Goal: Navigation & Orientation: Find specific page/section

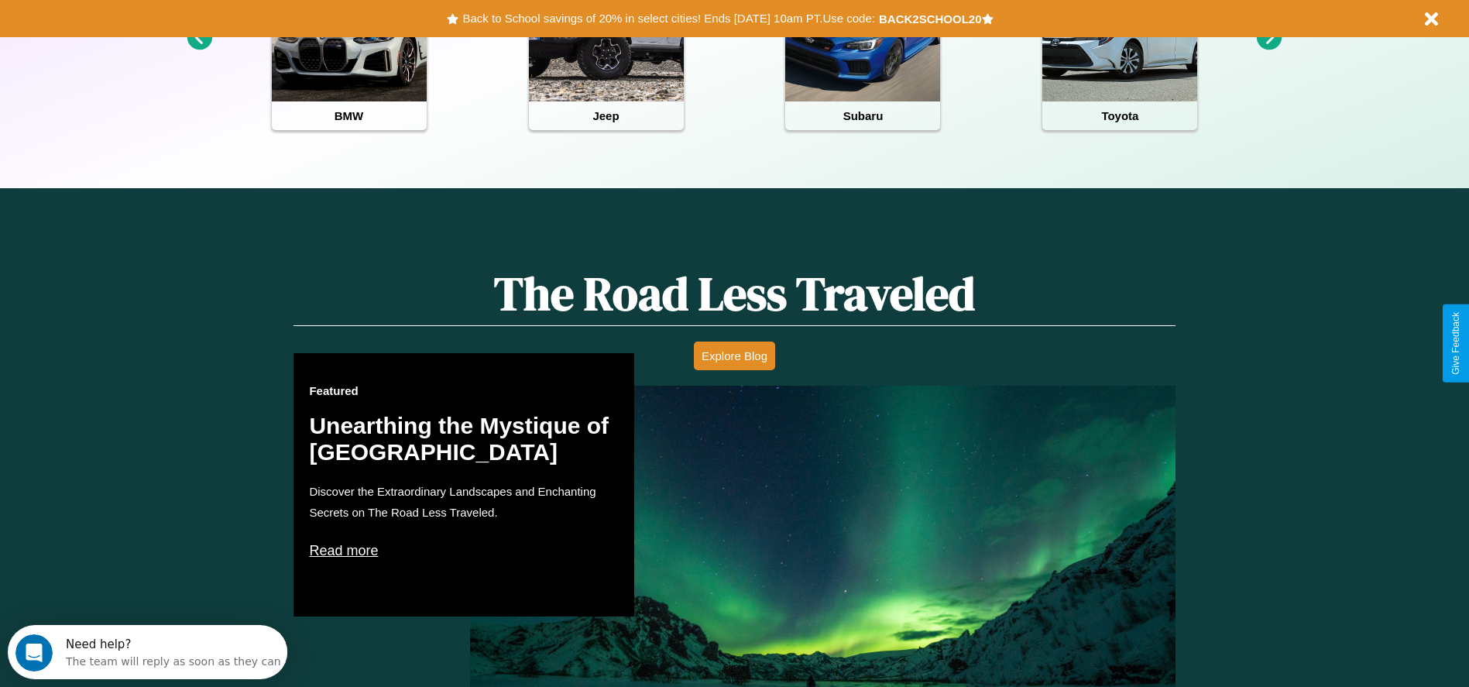
scroll to position [690, 0]
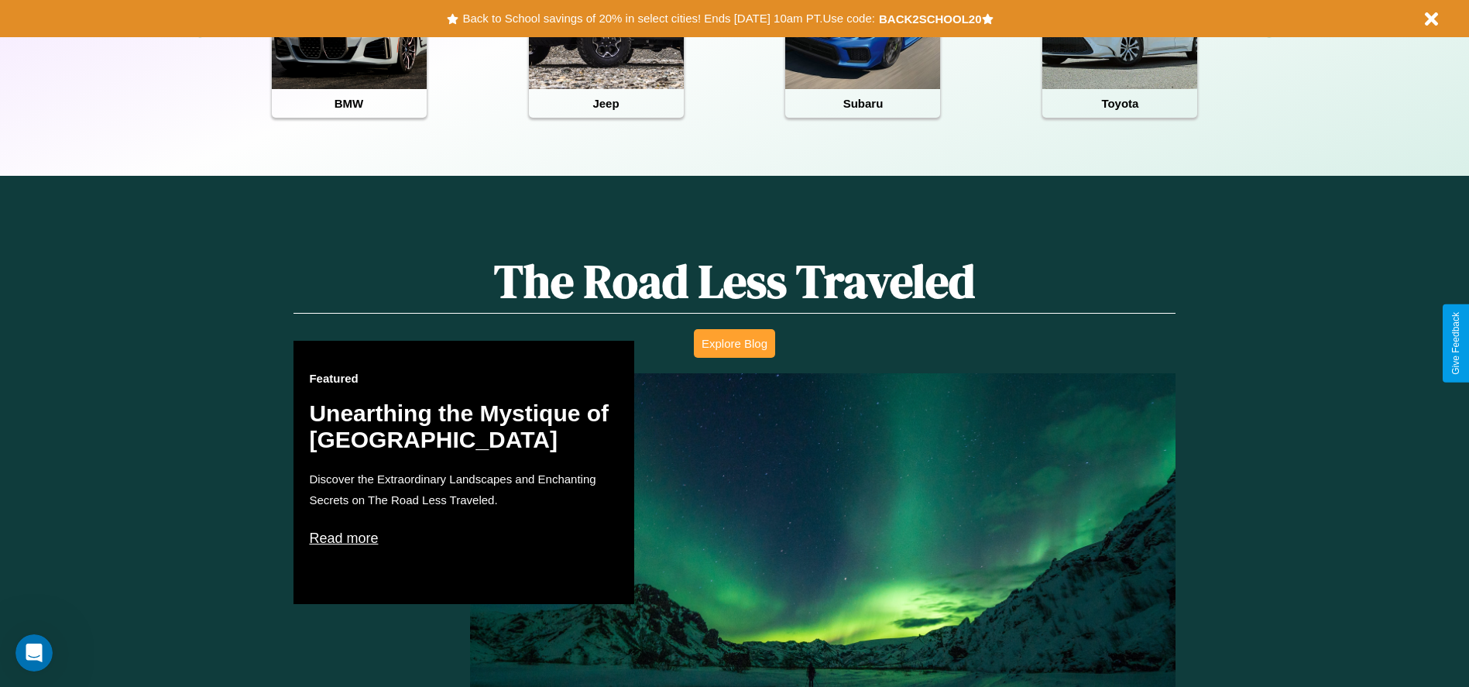
click at [734, 343] on button "Explore Blog" at bounding box center [734, 343] width 81 height 29
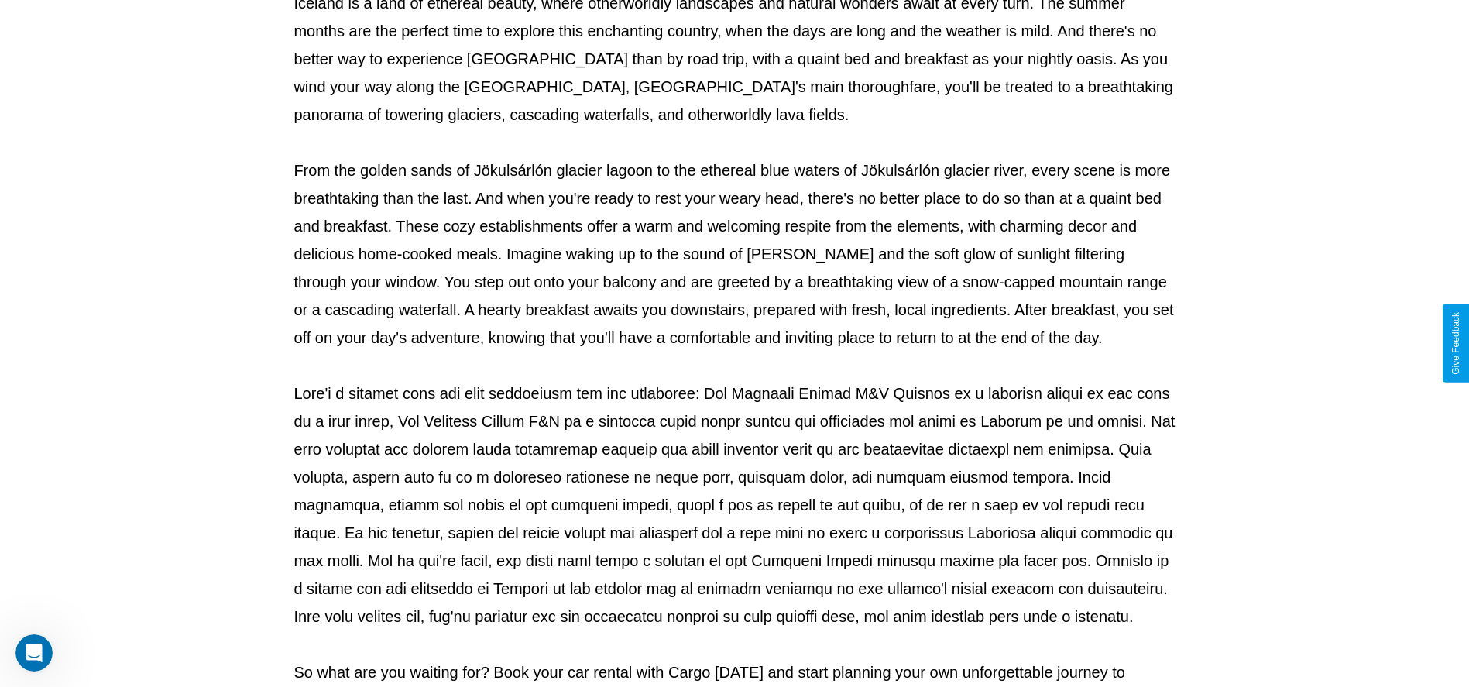
scroll to position [513, 0]
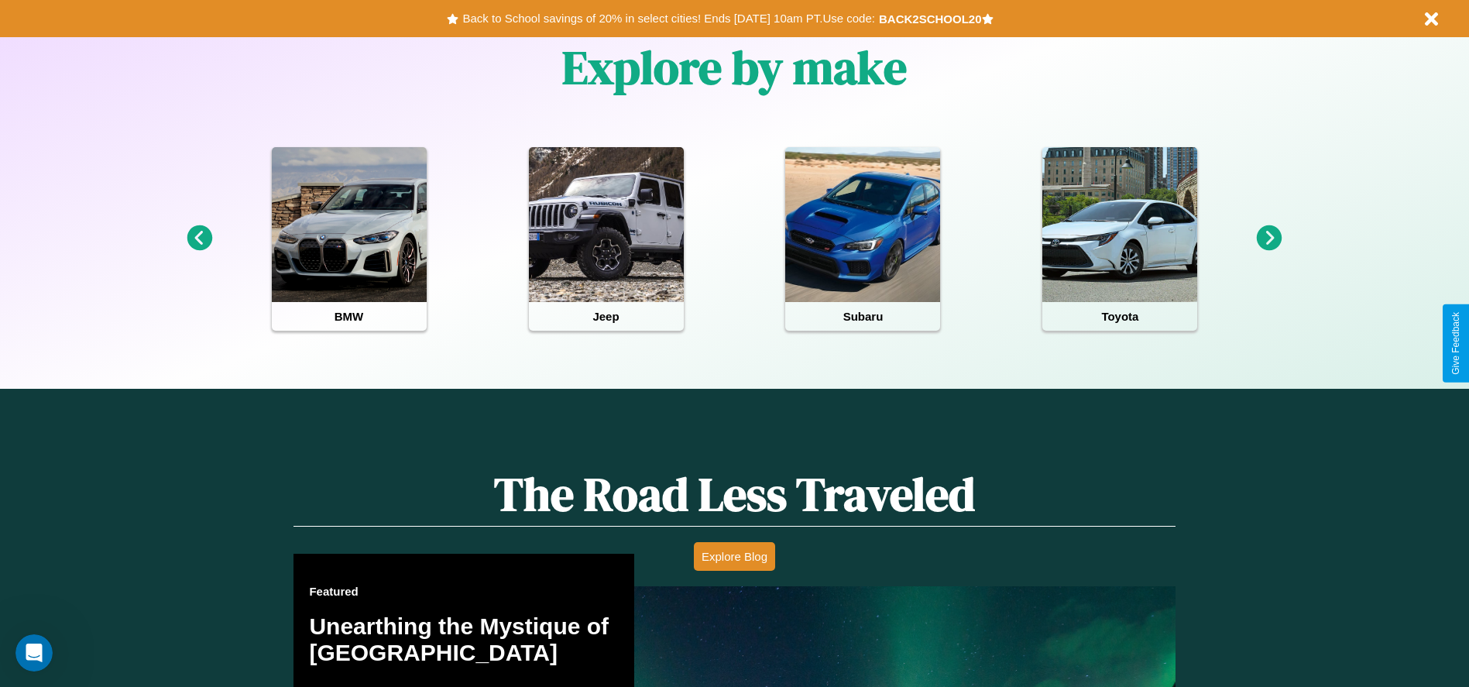
scroll to position [321, 0]
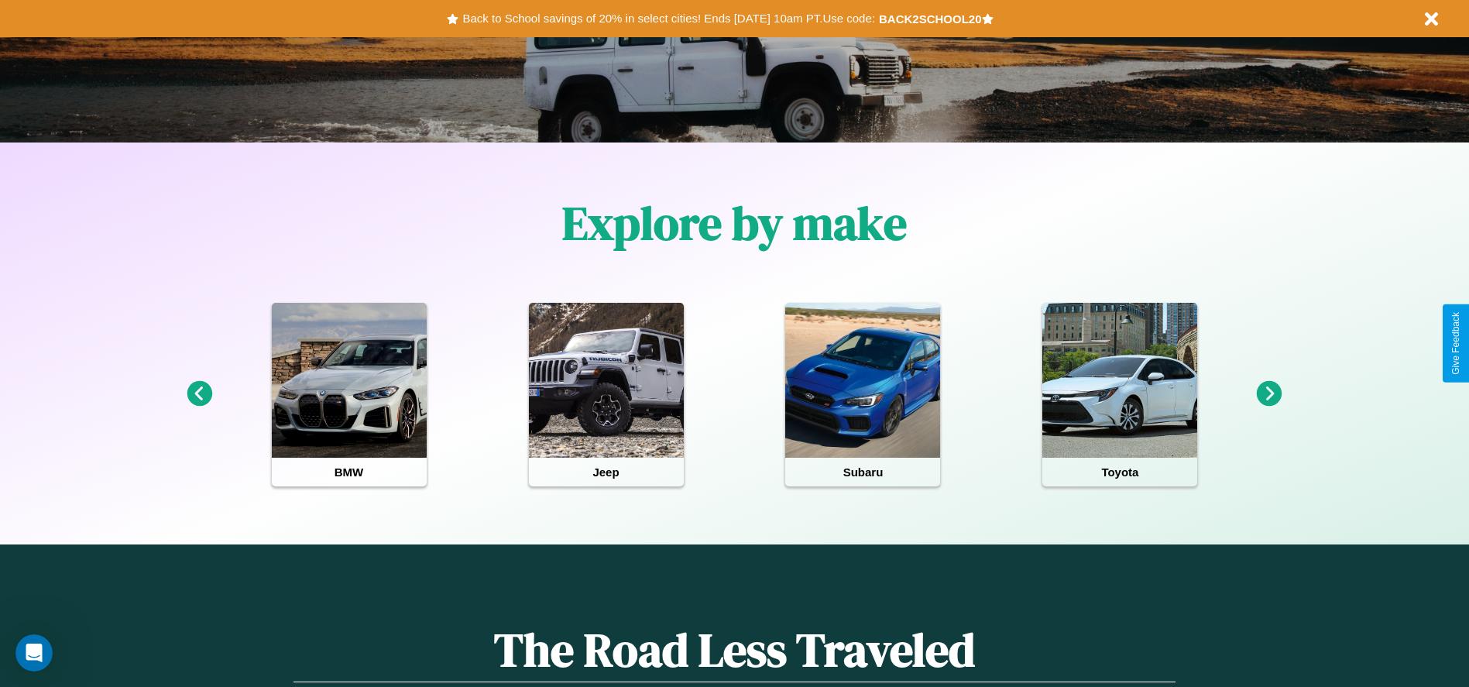
click at [1269, 394] on icon at bounding box center [1270, 394] width 26 height 26
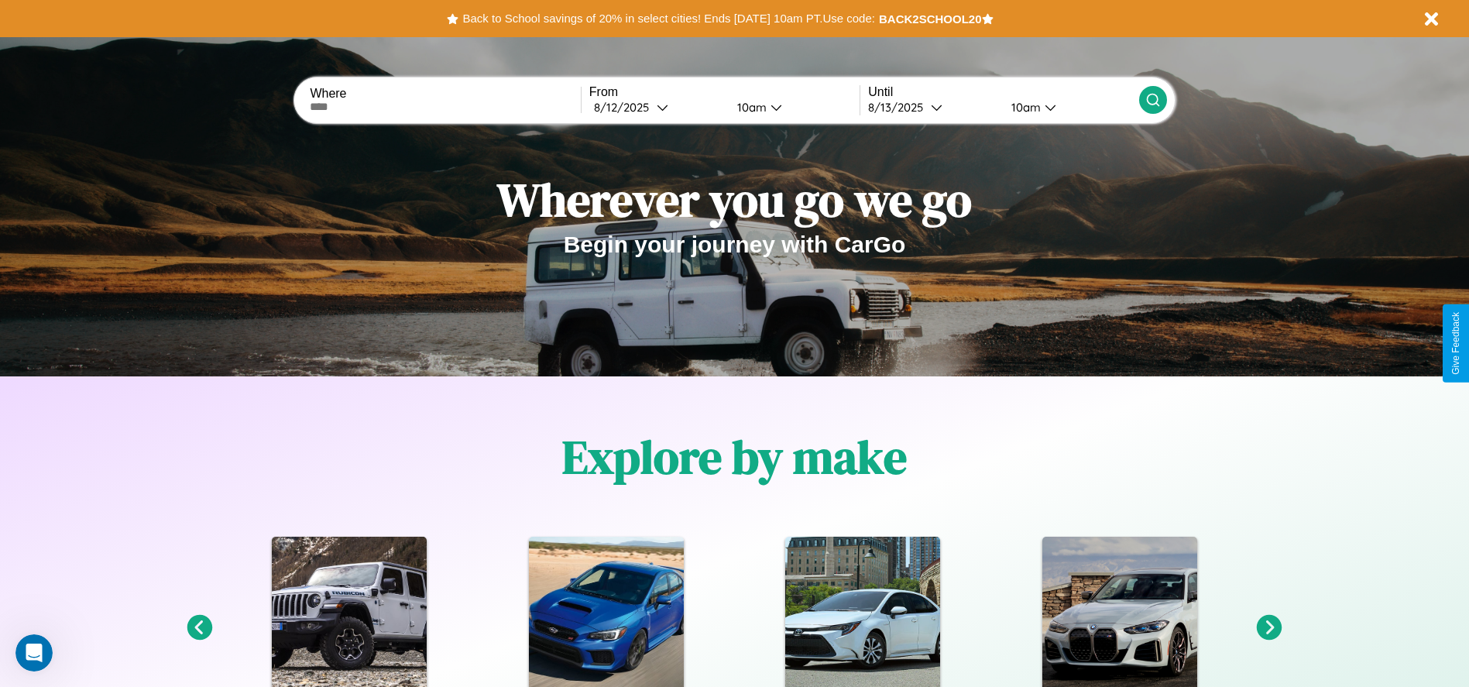
scroll to position [0, 0]
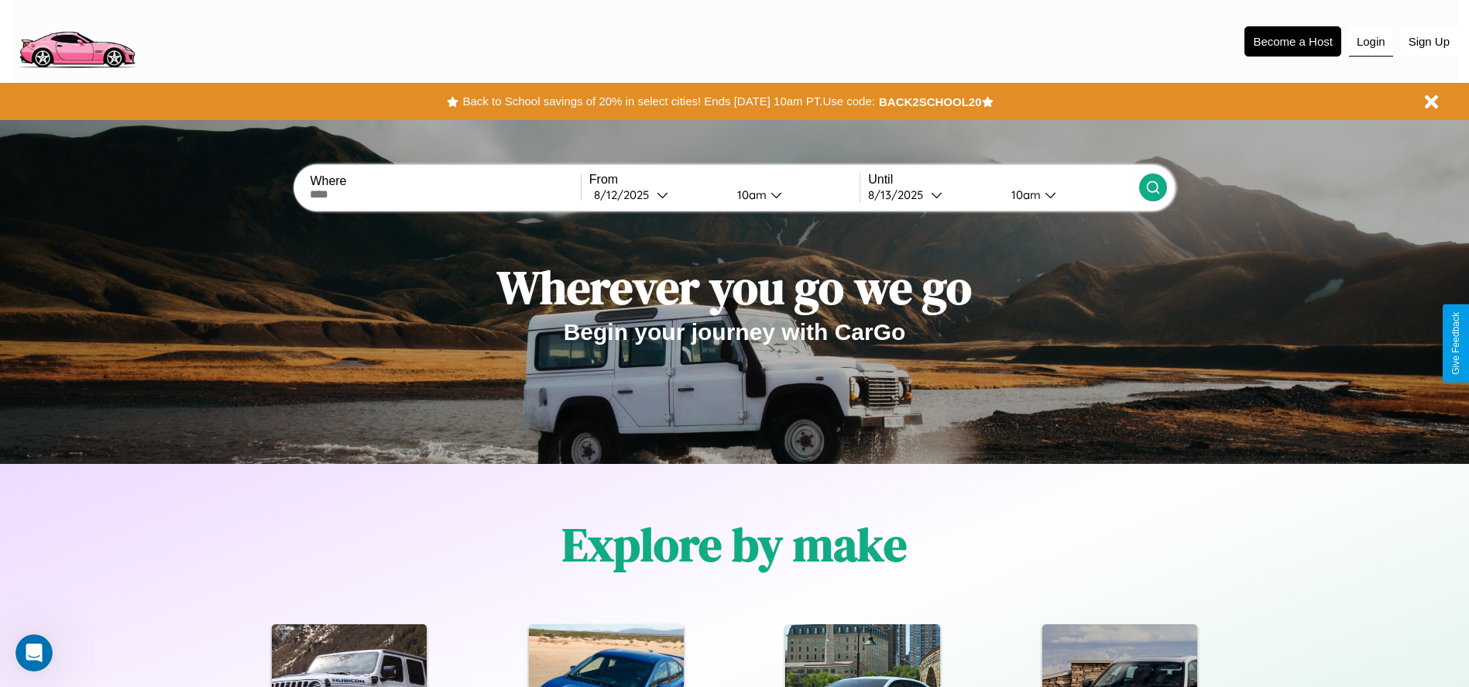
click at [1371, 41] on button "Login" at bounding box center [1371, 41] width 44 height 29
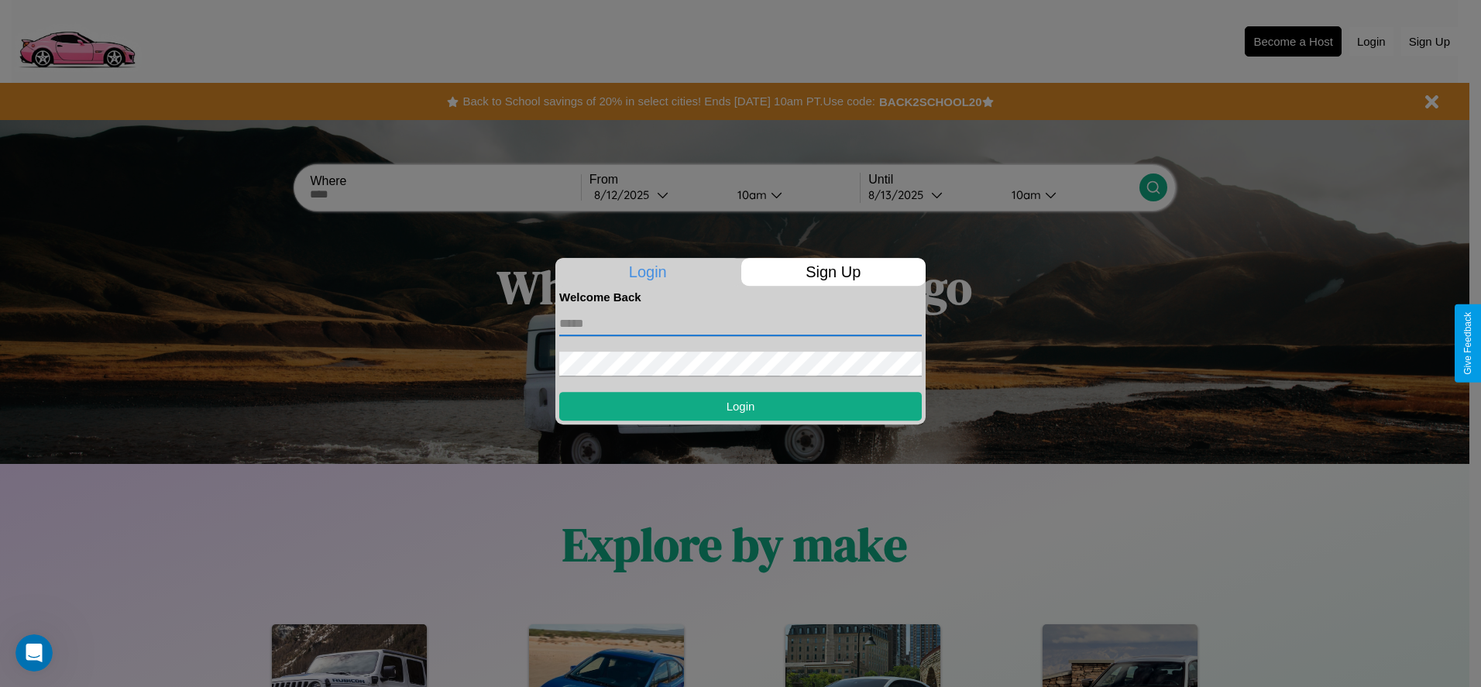
click at [740, 323] on input "text" at bounding box center [740, 323] width 362 height 25
type input "**********"
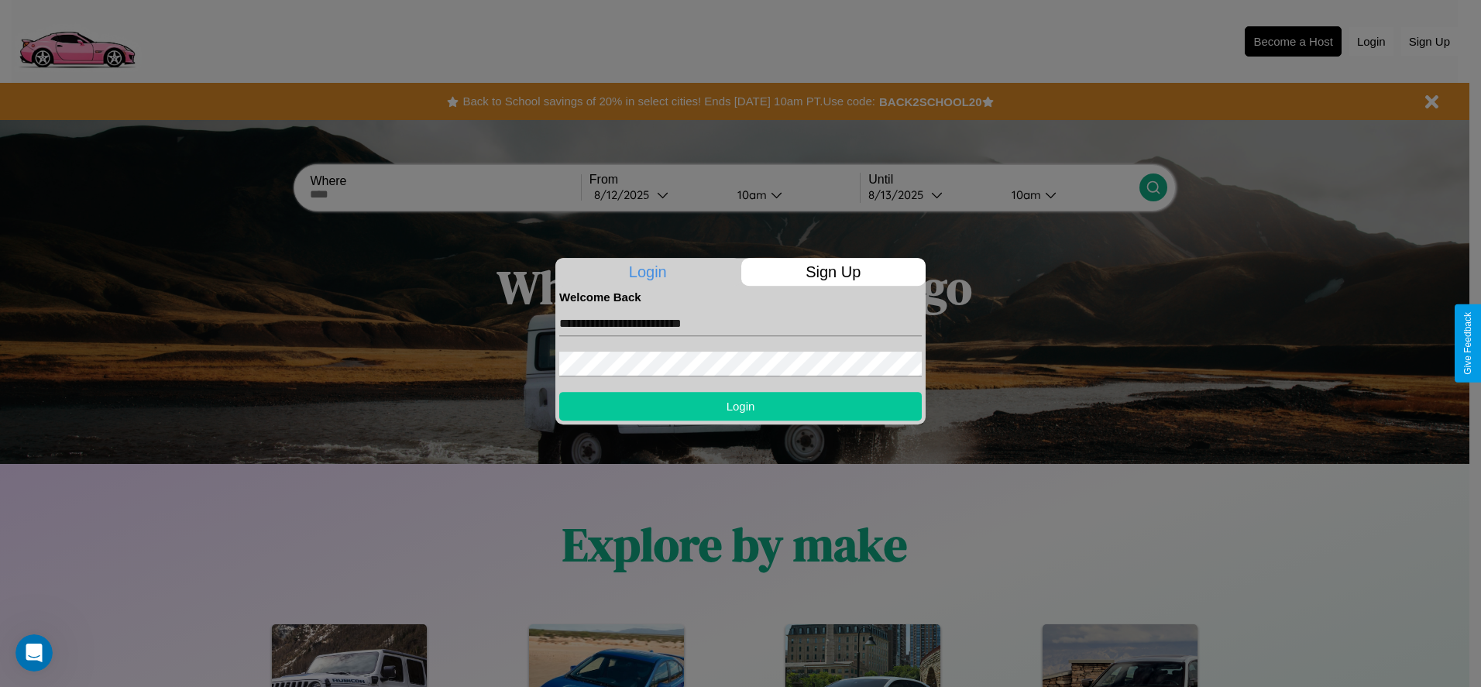
click at [740, 406] on button "Login" at bounding box center [740, 406] width 362 height 29
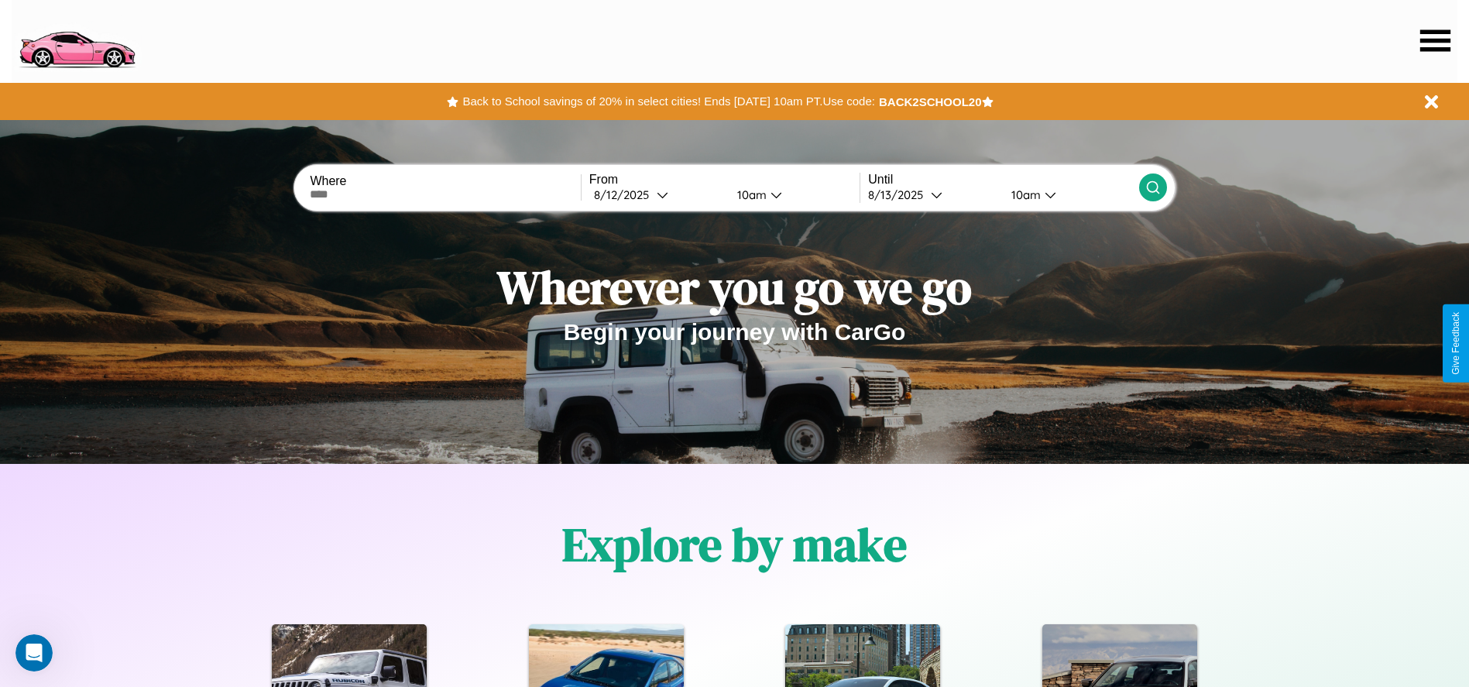
click at [1435, 40] on icon at bounding box center [1435, 40] width 30 height 22
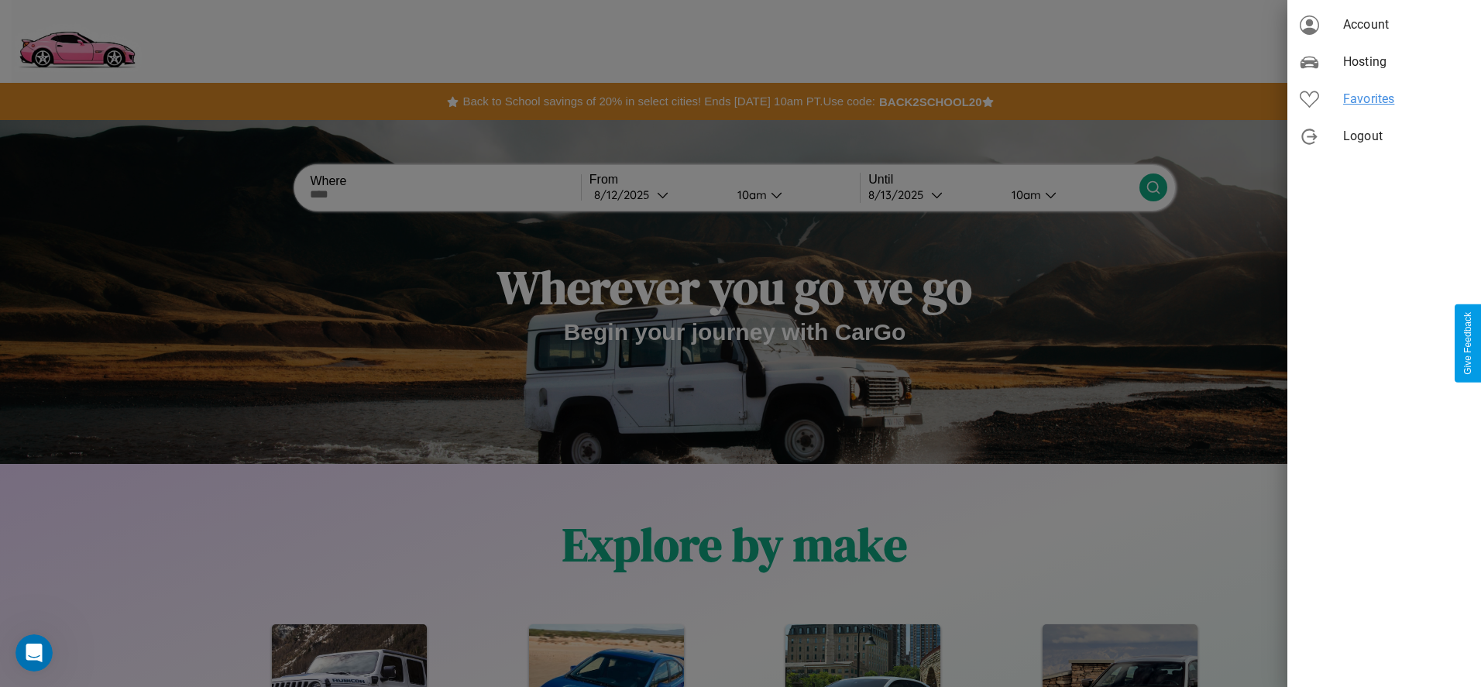
click at [1384, 99] on span "Favorites" at bounding box center [1405, 99] width 125 height 19
